Goal: Information Seeking & Learning: Learn about a topic

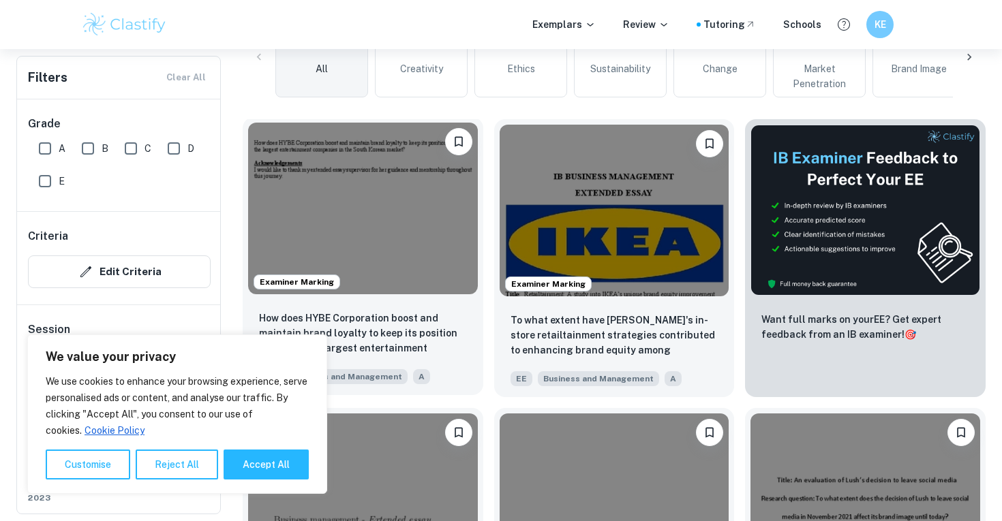
scroll to position [369, 0]
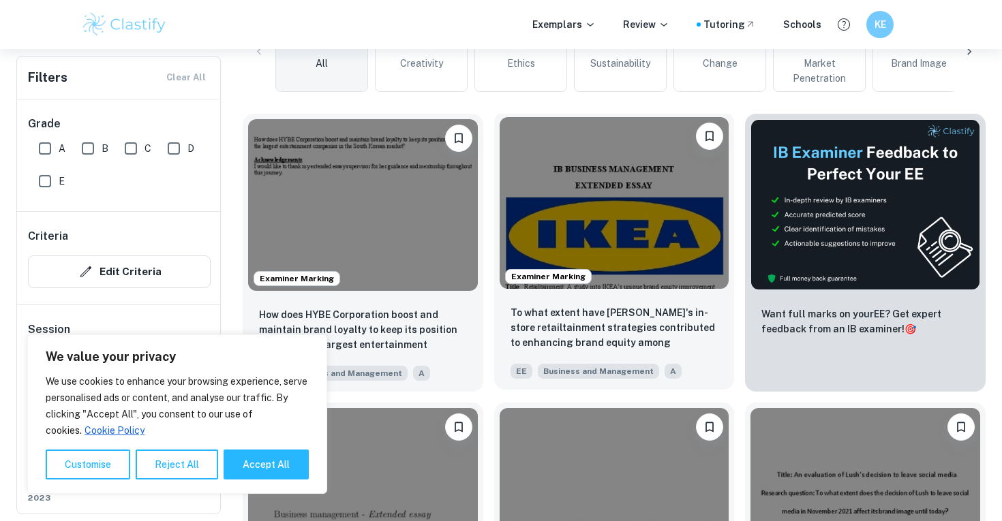
click at [581, 212] on img at bounding box center [614, 203] width 230 height 172
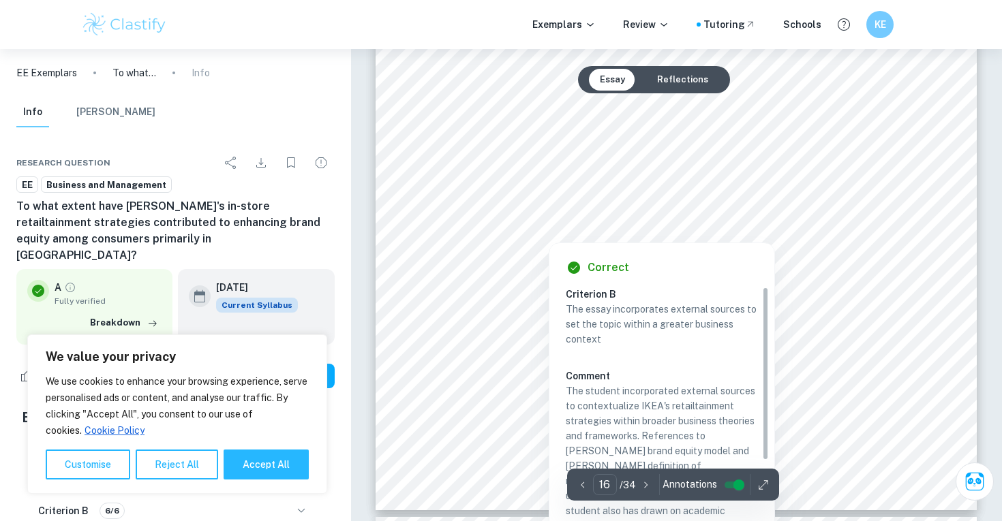
scroll to position [13416, 0]
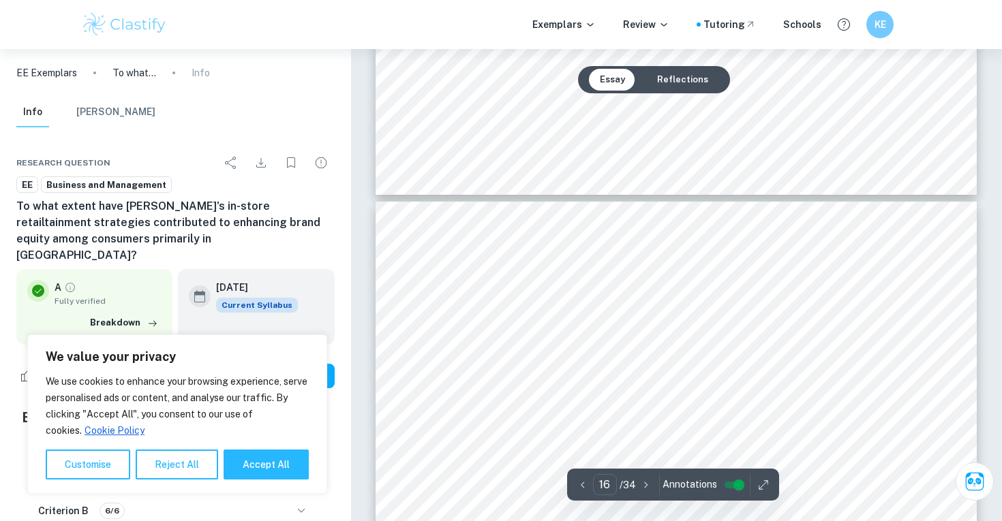
type input "15"
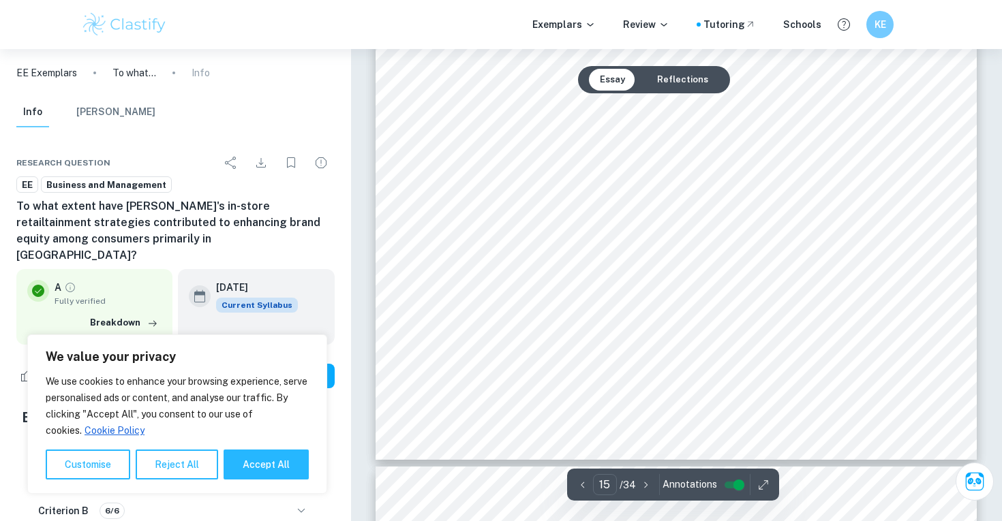
scroll to position [12535, 0]
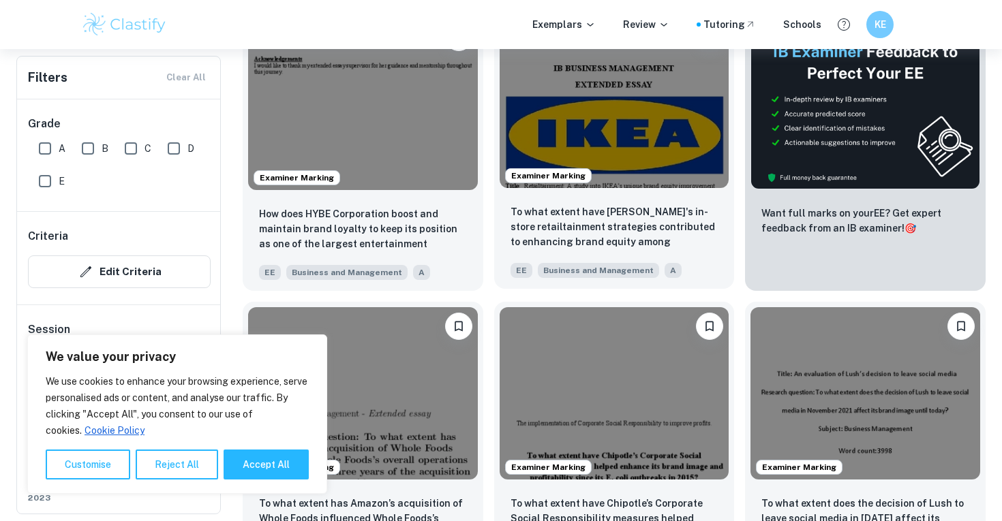
scroll to position [472, 0]
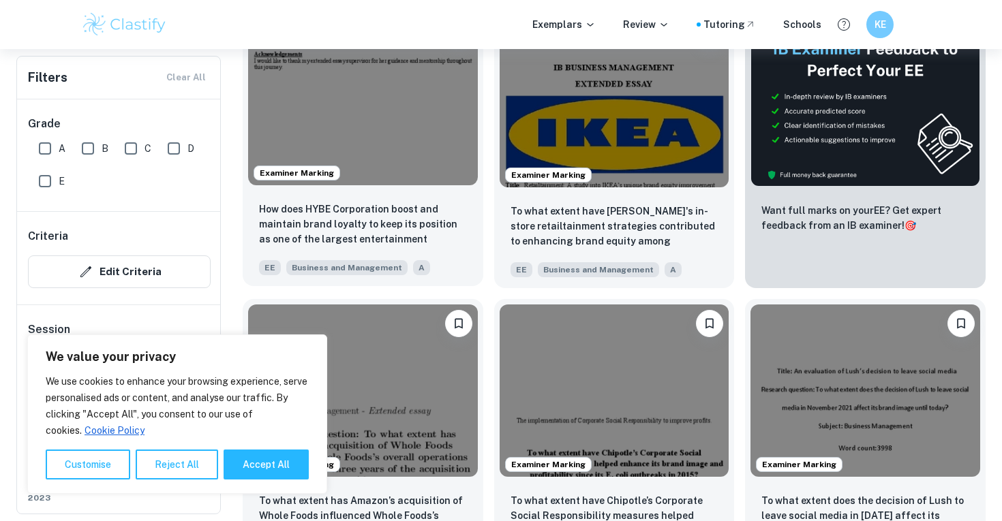
click at [403, 118] on img at bounding box center [363, 100] width 230 height 172
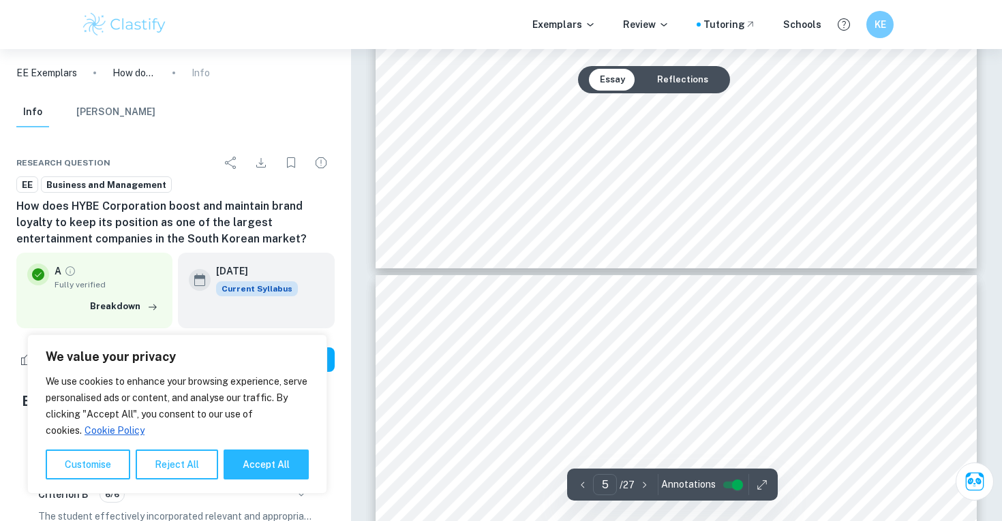
scroll to position [3833, 0]
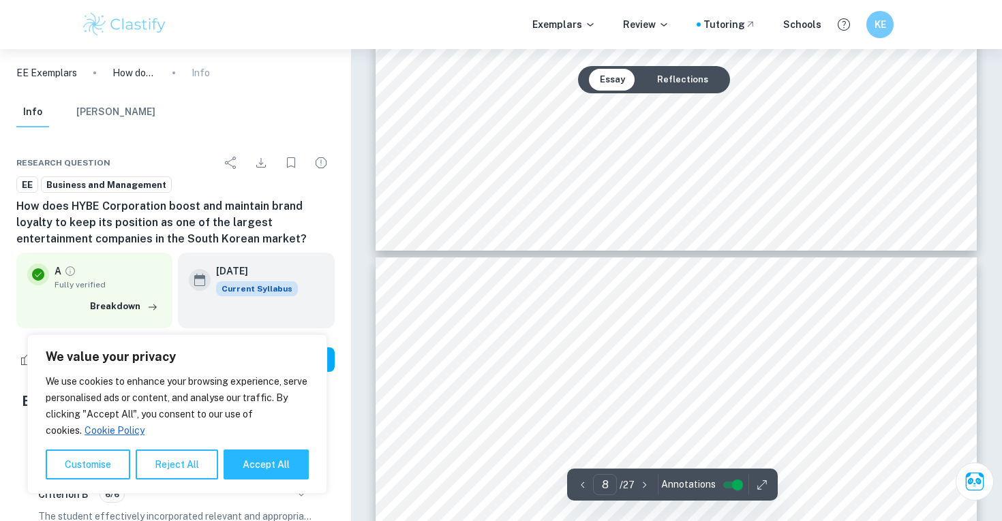
type input "7"
